Goal: Task Accomplishment & Management: Manage account settings

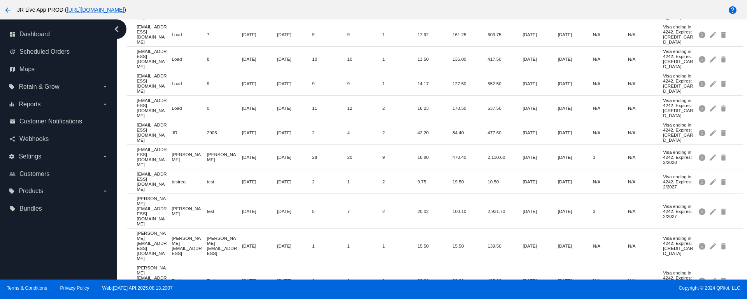
scroll to position [284, 0]
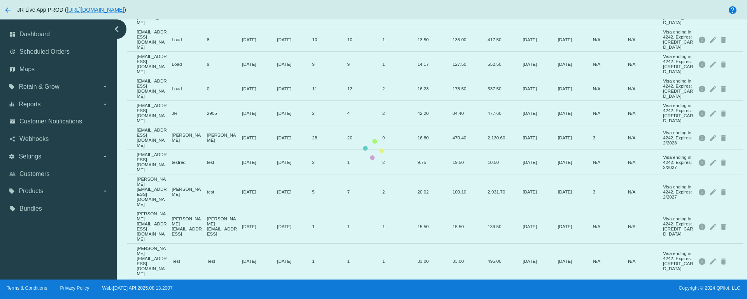
scroll to position [0, 0]
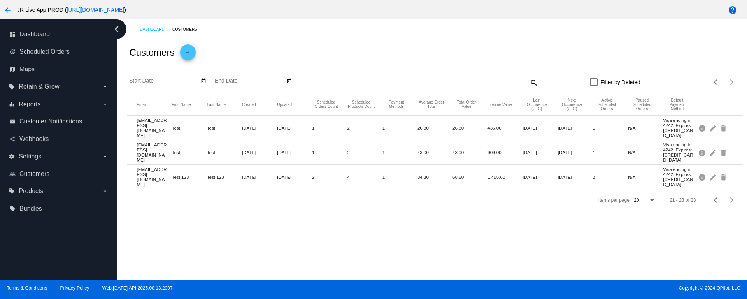
click at [4, 10] on mat-icon "arrow_back" at bounding box center [7, 9] width 9 height 9
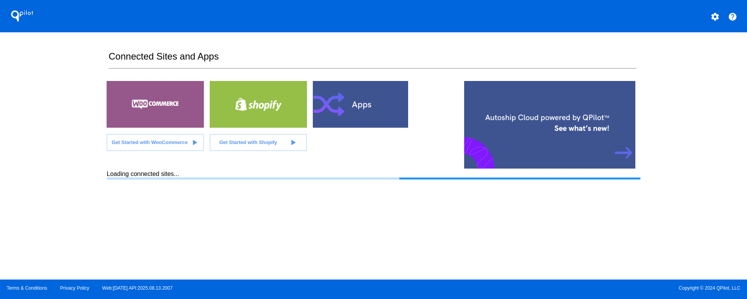
click at [353, 89] on div at bounding box center [361, 104] width 97 height 47
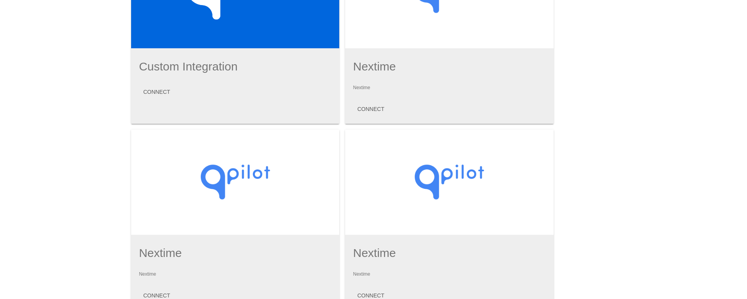
scroll to position [687, 0]
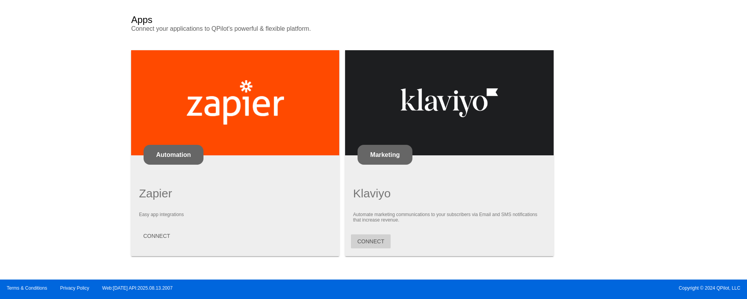
click at [367, 192] on span "CONNECT" at bounding box center [370, 241] width 27 height 6
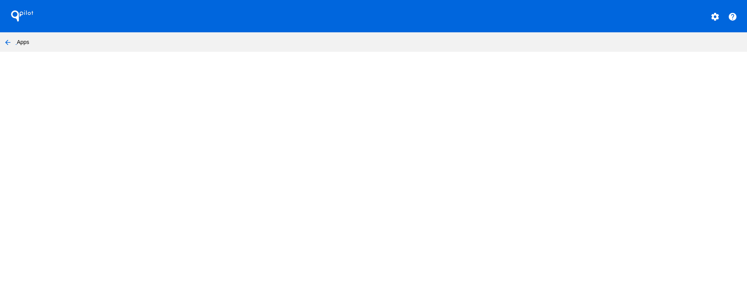
click at [375, 93] on body "QPilot settings help arrow_back Apps" at bounding box center [373, 149] width 747 height 299
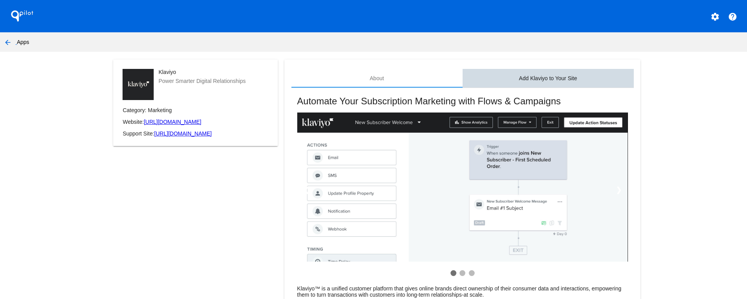
click at [558, 72] on div "Add Klaviyo to Your Site" at bounding box center [548, 78] width 171 height 19
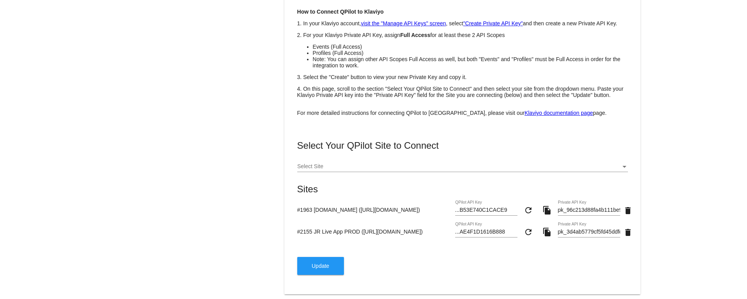
scroll to position [176, 0]
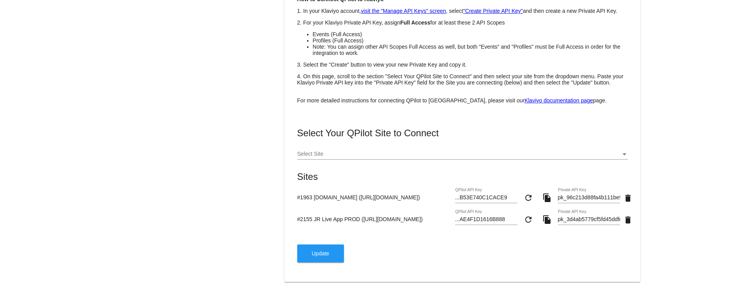
click at [306, 192] on button "Update" at bounding box center [320, 253] width 47 height 18
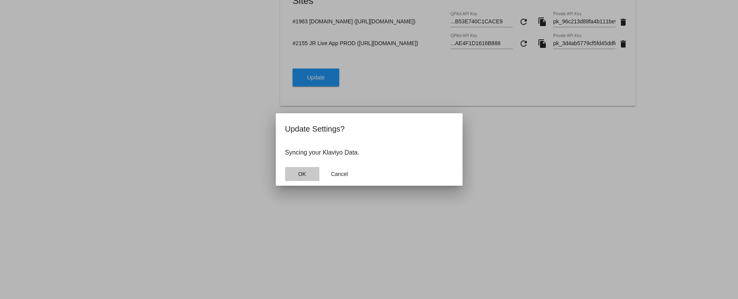
click at [303, 171] on span "OK" at bounding box center [302, 174] width 8 height 6
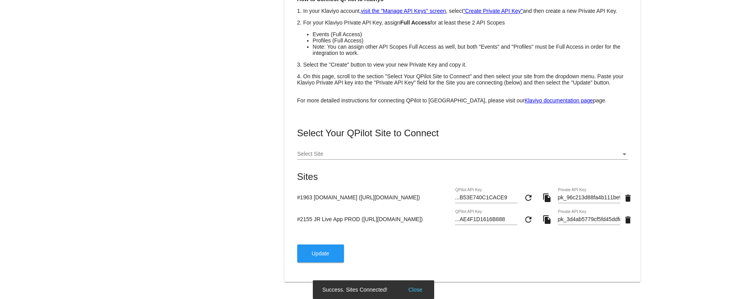
click at [418, 192] on button "Close" at bounding box center [415, 290] width 19 height 8
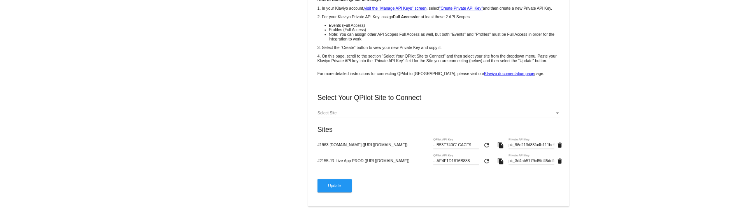
scroll to position [0, 0]
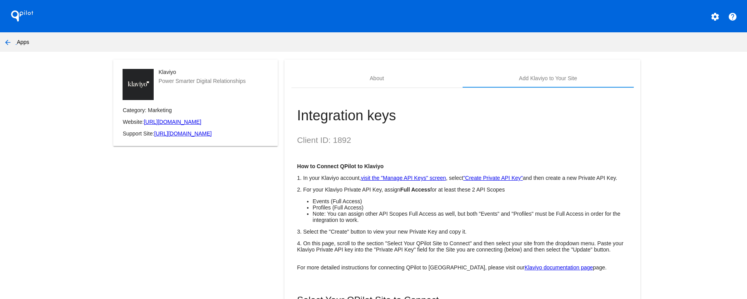
click at [5, 40] on mat-icon "arrow_back" at bounding box center [7, 42] width 9 height 9
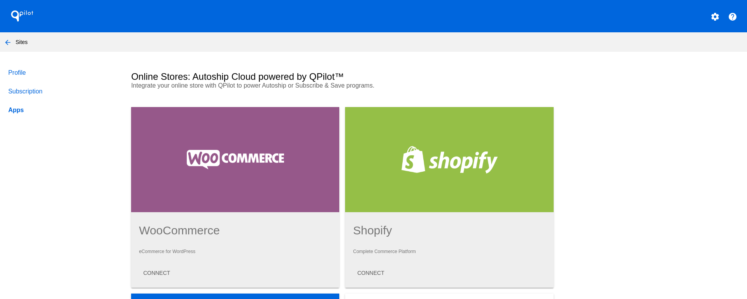
click at [9, 39] on mat-icon "arrow_back" at bounding box center [7, 42] width 9 height 9
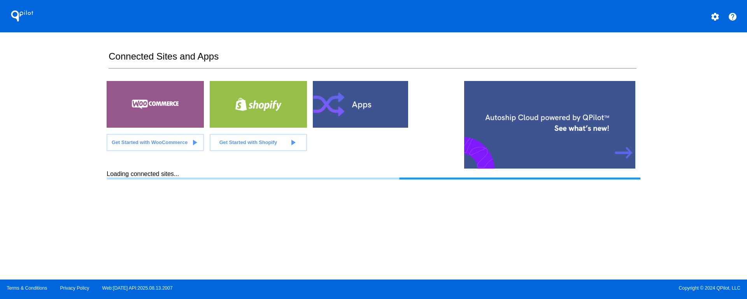
click at [58, 93] on div "QPilot settings help Connected Sites and Apps Get Started with WooCommerce play…" at bounding box center [373, 139] width 747 height 279
click at [58, 128] on div "QPilot settings help Connected Sites and Apps Get Started with WooCommerce play…" at bounding box center [373, 139] width 747 height 279
click at [19, 164] on div "QPilot settings help Connected Sites and Apps Get Started with WooCommerce play…" at bounding box center [373, 139] width 747 height 279
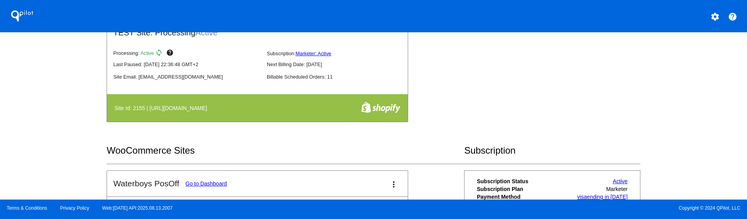
scroll to position [233, 0]
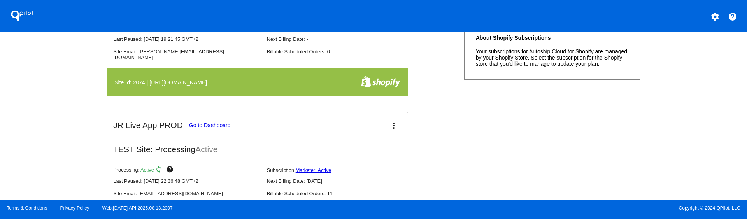
click at [227, 125] on mat-card-header "JR Live App PROD Go to Dashboard more_vert" at bounding box center [257, 125] width 301 height 26
click at [226, 126] on link "Go to Dashboard" at bounding box center [210, 125] width 42 height 6
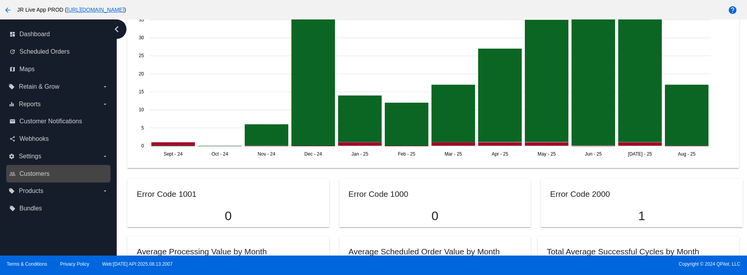
click at [39, 169] on link "people_outline Customers" at bounding box center [58, 174] width 99 height 12
